Goal: Task Accomplishment & Management: Use online tool/utility

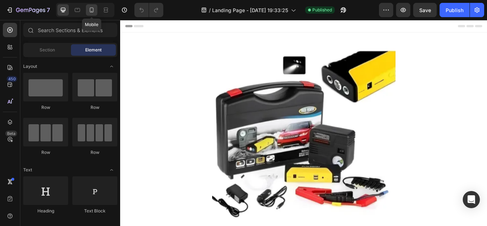
click at [90, 9] on icon at bounding box center [92, 9] width 4 height 5
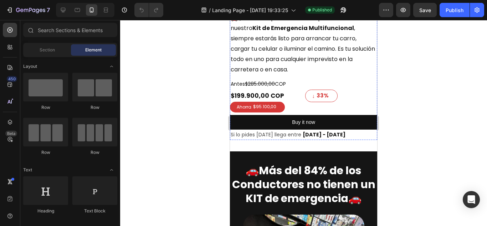
scroll to position [250, 0]
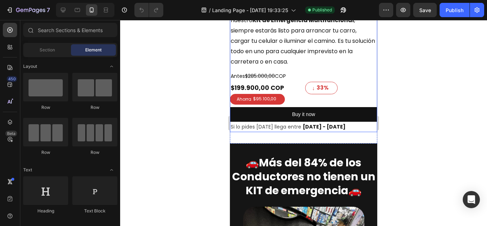
click at [322, 100] on div "Iniciador Arrancador Baterias Carro Moto Product Title 🚗 ¡Jamás te quedarás var…" at bounding box center [303, 56] width 147 height 151
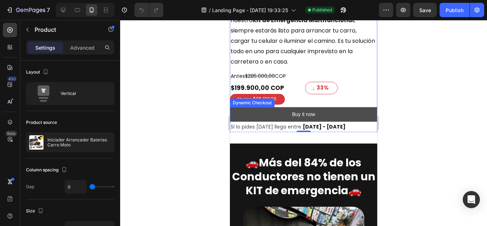
click at [275, 109] on button "Buy it now" at bounding box center [303, 114] width 147 height 15
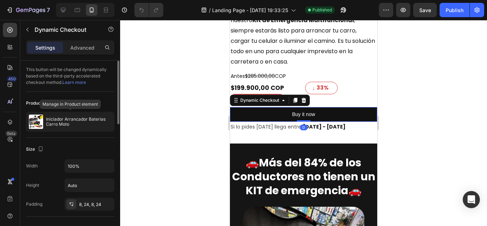
scroll to position [107, 0]
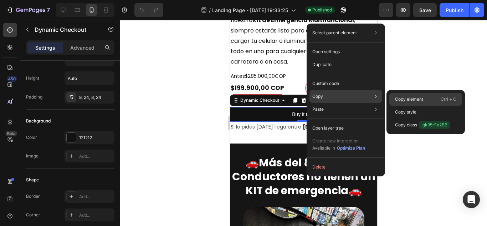
click at [416, 99] on p "Copy element" at bounding box center [409, 99] width 28 height 6
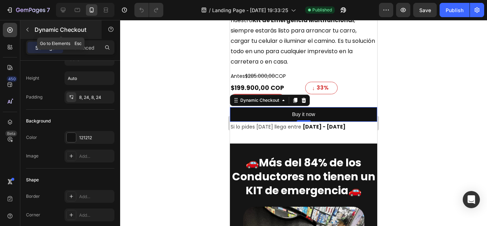
click at [31, 28] on button "button" at bounding box center [27, 29] width 11 height 11
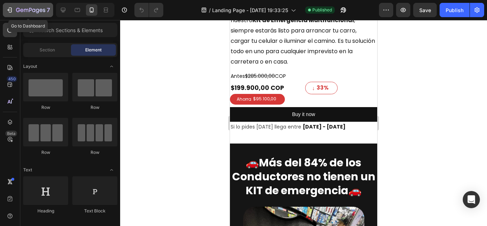
click at [8, 9] on icon "button" at bounding box center [9, 9] width 7 height 7
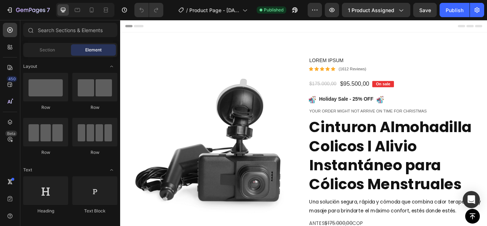
click at [98, 11] on div at bounding box center [85, 10] width 59 height 14
click at [93, 11] on icon at bounding box center [92, 9] width 4 height 5
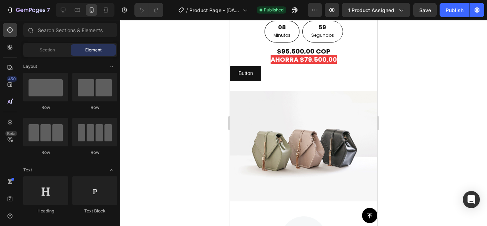
scroll to position [1391, 0]
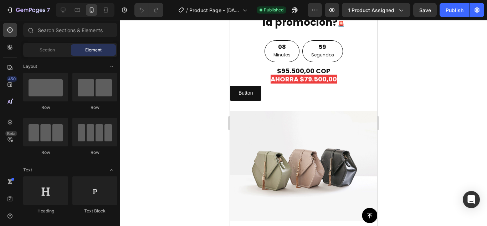
click at [263, 95] on div "Button Button" at bounding box center [303, 93] width 147 height 15
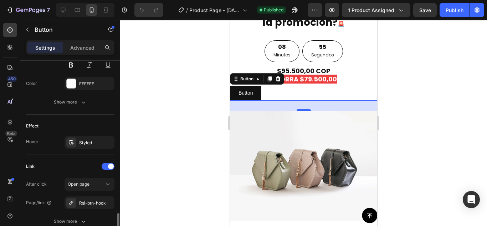
scroll to position [382, 0]
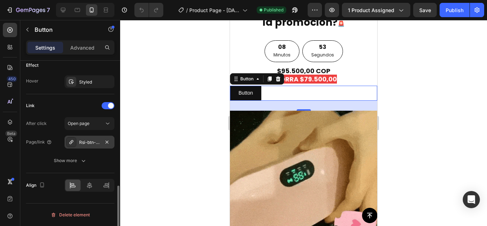
click at [84, 141] on div "Rsi-btn-hook" at bounding box center [89, 142] width 21 height 6
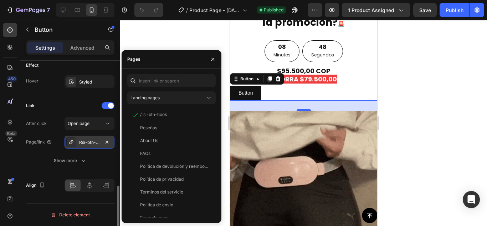
drag, startPoint x: 179, startPoint y: 115, endPoint x: 86, endPoint y: 141, distance: 97.5
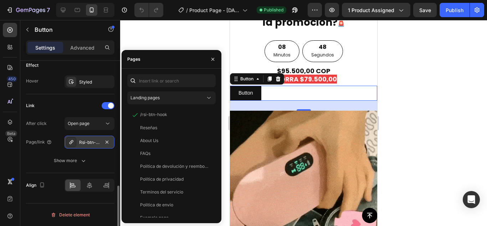
click at [86, 141] on div "Rsi-btn-hook" at bounding box center [90, 142] width 50 height 13
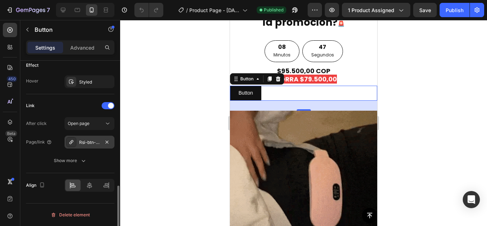
click at [82, 141] on div "Rsi-btn-hook" at bounding box center [89, 142] width 21 height 6
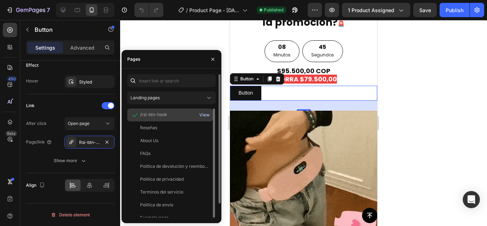
click at [202, 114] on div "View" at bounding box center [204, 115] width 10 height 6
